Goal: Find specific page/section: Find specific page/section

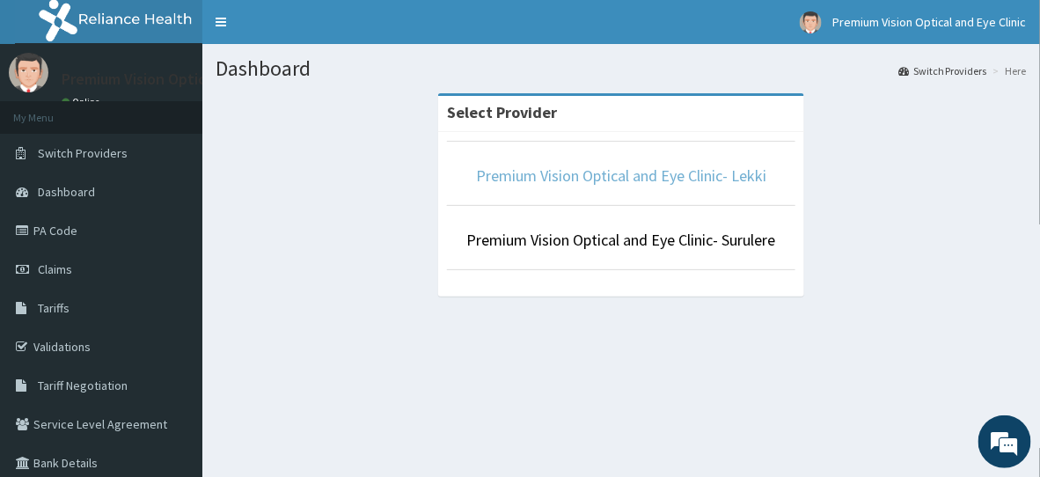
click at [716, 167] on link "Premium Vision Optical and Eye Clinic- Lekki" at bounding box center [621, 175] width 290 height 20
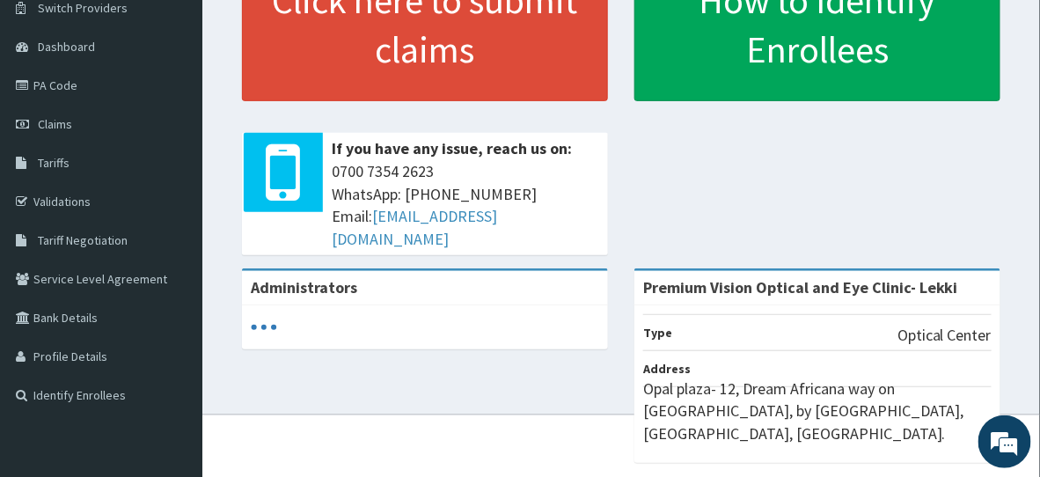
scroll to position [144, 0]
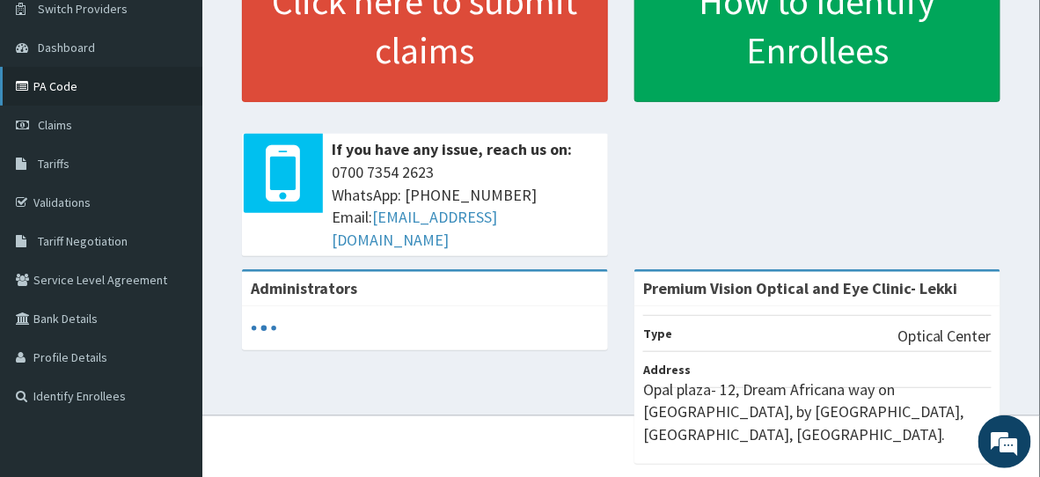
click at [48, 97] on link "PA Code" at bounding box center [101, 86] width 202 height 39
